Goal: Navigation & Orientation: Find specific page/section

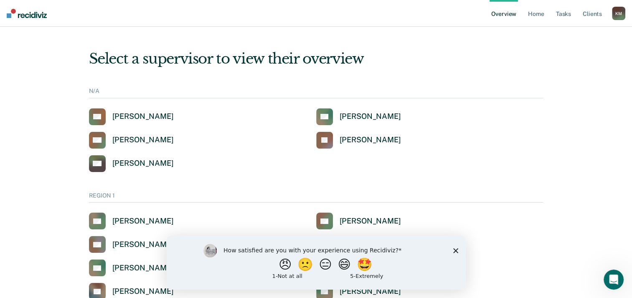
click at [454, 248] on icon "Close survey" at bounding box center [455, 249] width 5 height 5
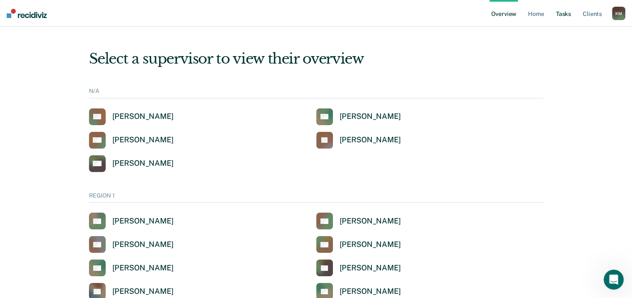
click at [568, 15] on link "Tasks" at bounding box center [564, 13] width 18 height 27
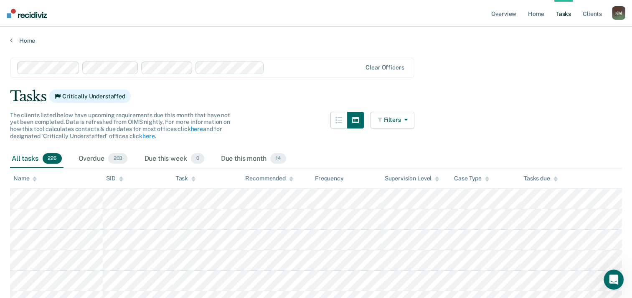
click at [404, 118] on button "Filters" at bounding box center [393, 120] width 44 height 17
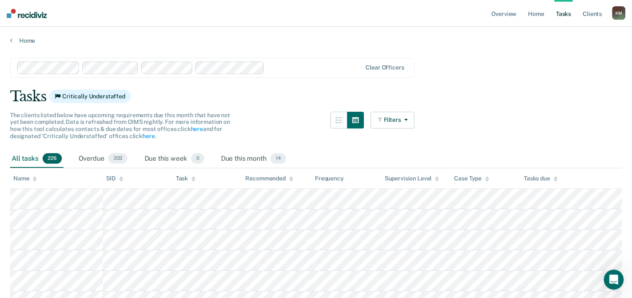
click at [46, 159] on span "226" at bounding box center [52, 158] width 19 height 11
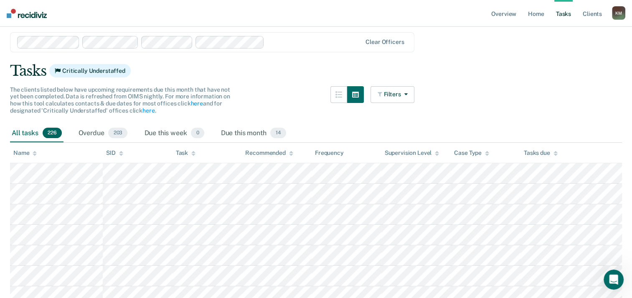
scroll to position [20, 0]
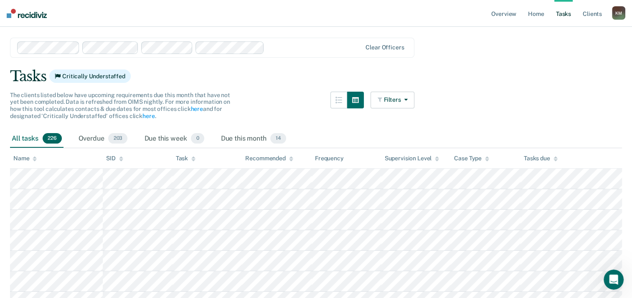
click at [619, 13] on div "K M" at bounding box center [618, 12] width 13 height 13
drag, startPoint x: 487, startPoint y: 74, endPoint x: 533, endPoint y: 46, distance: 54.2
click at [486, 74] on div "Tasks Critically Understaffed" at bounding box center [316, 76] width 612 height 17
click at [588, 10] on link "Client s" at bounding box center [592, 13] width 23 height 27
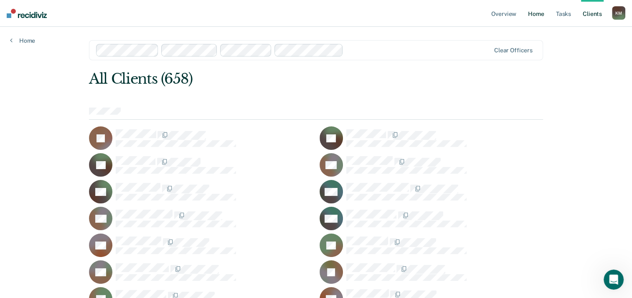
click at [530, 14] on link "Home" at bounding box center [536, 13] width 19 height 27
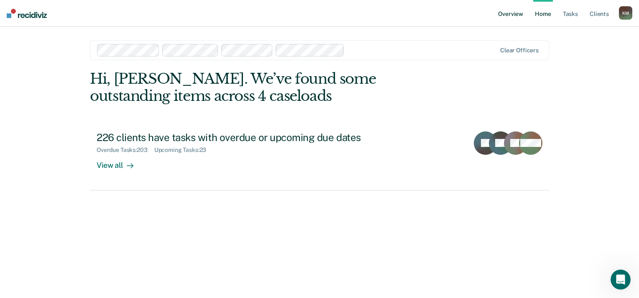
click at [510, 15] on link "Overview" at bounding box center [510, 13] width 28 height 27
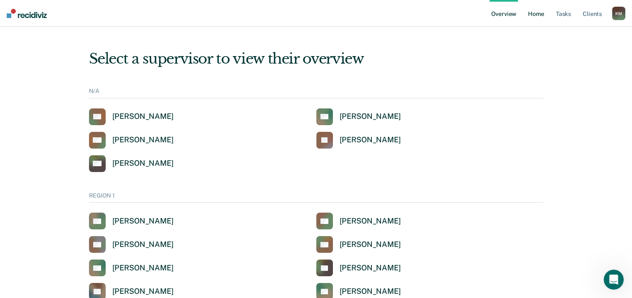
click at [538, 13] on link "Home" at bounding box center [536, 13] width 19 height 27
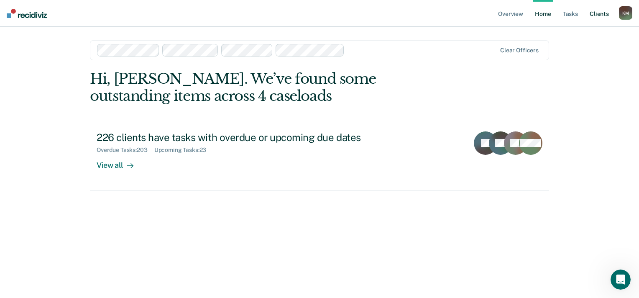
click at [607, 12] on link "Client s" at bounding box center [599, 13] width 23 height 27
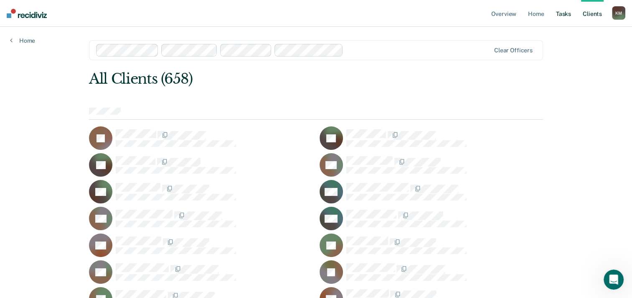
click at [564, 15] on link "Tasks" at bounding box center [564, 13] width 18 height 27
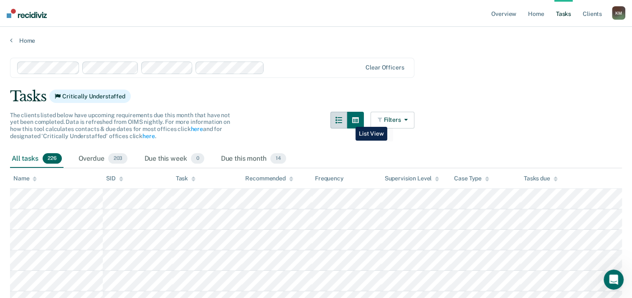
click at [347, 120] on button "button" at bounding box center [339, 120] width 17 height 17
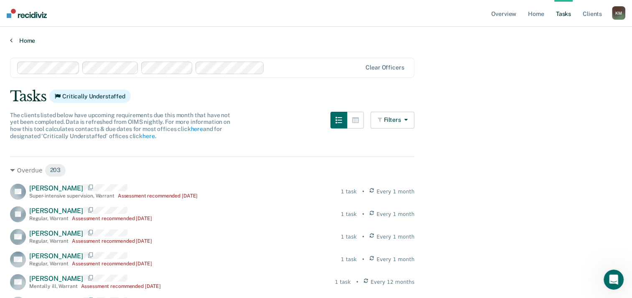
click at [20, 38] on link "Home" at bounding box center [316, 41] width 612 height 8
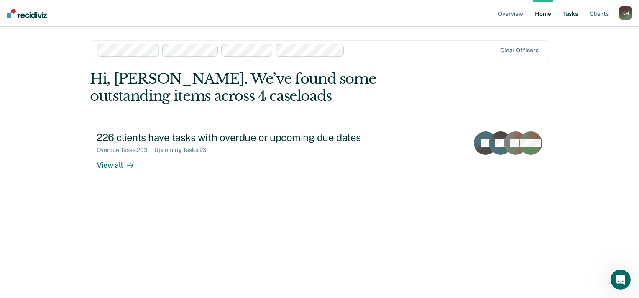
click at [563, 14] on link "Tasks" at bounding box center [570, 13] width 18 height 27
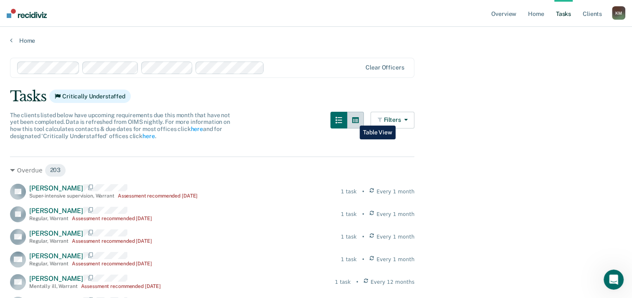
click at [354, 119] on button "button" at bounding box center [355, 120] width 17 height 17
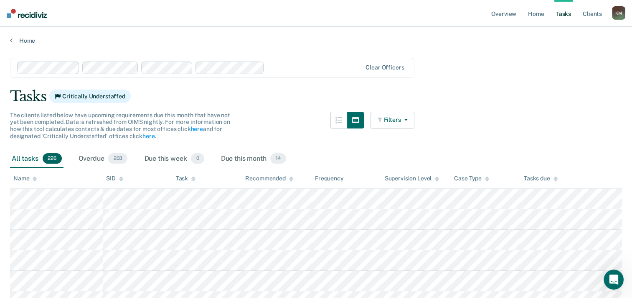
click at [415, 117] on button "Filters" at bounding box center [393, 120] width 44 height 17
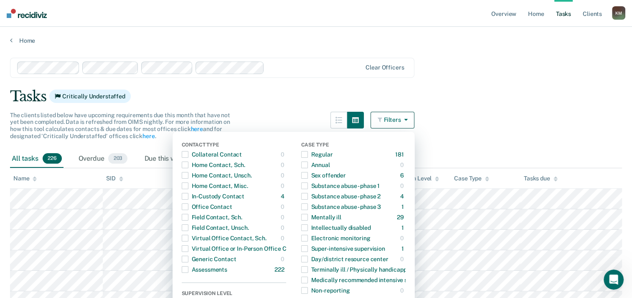
click at [477, 102] on div "Tasks Critically Understaffed" at bounding box center [316, 96] width 612 height 17
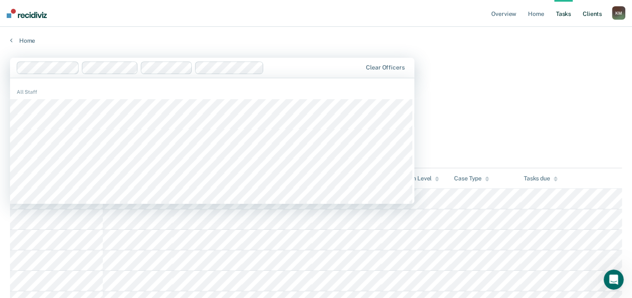
click at [591, 15] on link "Client s" at bounding box center [592, 13] width 23 height 27
